Goal: Transaction & Acquisition: Purchase product/service

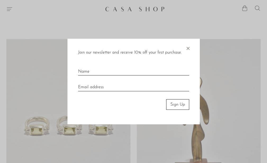
click at [189, 47] on span "×" at bounding box center [187, 47] width 5 height 17
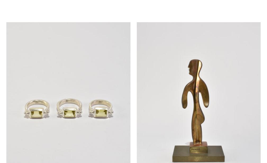
scroll to position [26, 0]
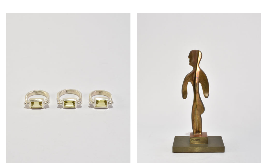
click at [176, 100] on link at bounding box center [199, 99] width 124 height 173
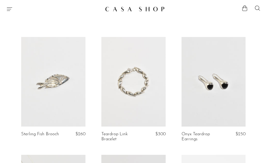
click at [192, 102] on link at bounding box center [213, 82] width 64 height 90
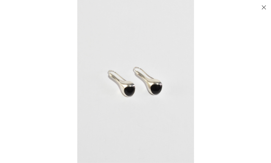
click at [264, 7] on button "Close" at bounding box center [263, 7] width 9 height 9
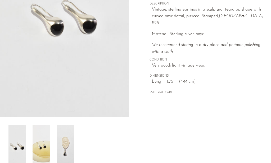
scroll to position [26, 0]
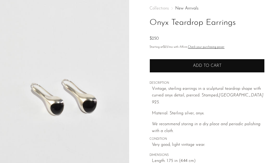
click at [214, 65] on span "Add to cart" at bounding box center [207, 66] width 29 height 4
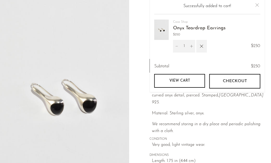
click at [191, 83] on link "View cart" at bounding box center [179, 81] width 51 height 14
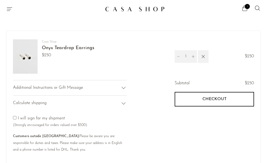
click at [207, 99] on span "Checkout" at bounding box center [214, 99] width 24 height 5
